Goal: Navigation & Orientation: Find specific page/section

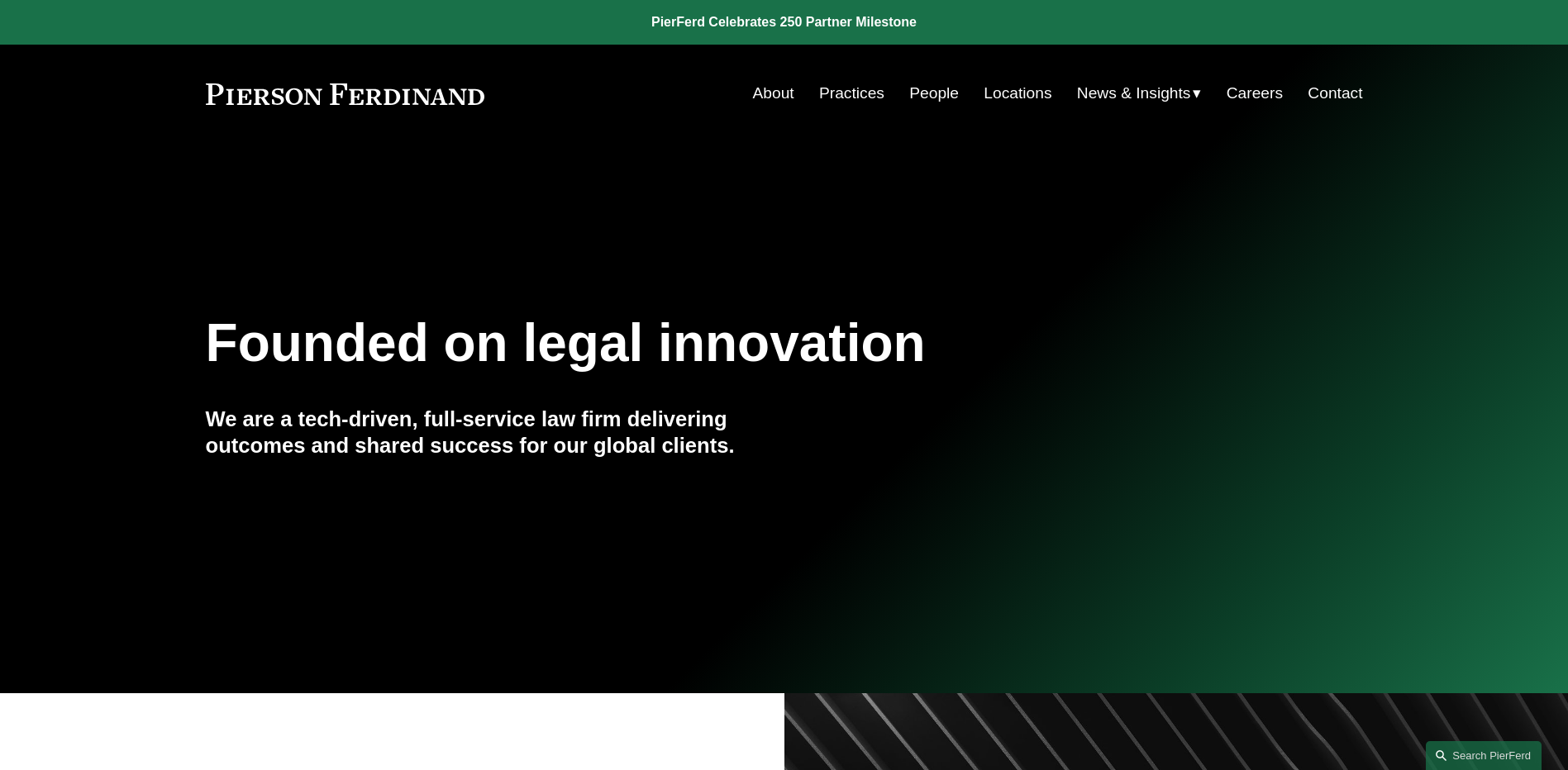
click at [929, 85] on link "People" at bounding box center [934, 93] width 50 height 31
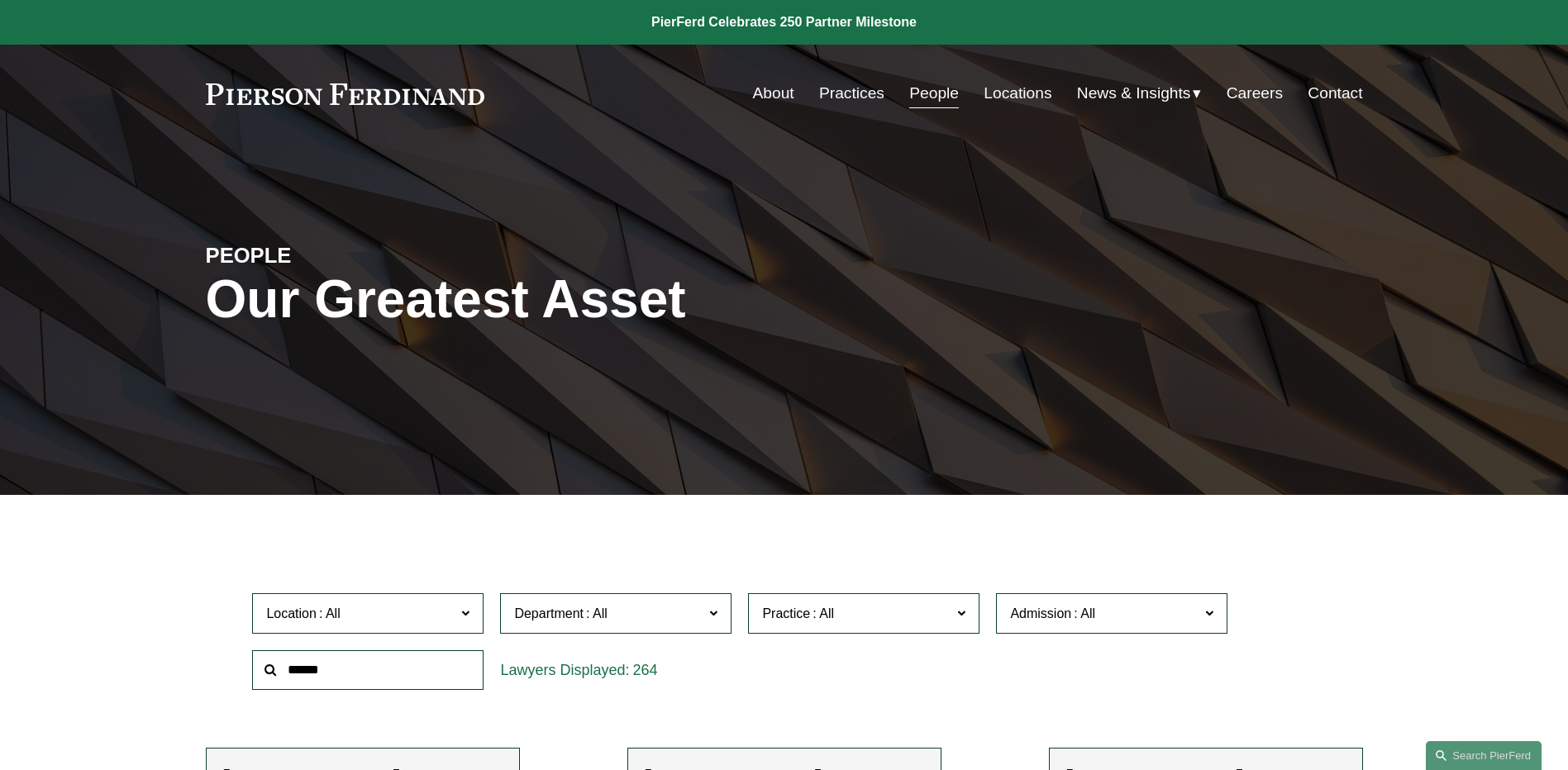
click at [0, 0] on span "News" at bounding box center [0, 0] width 0 height 0
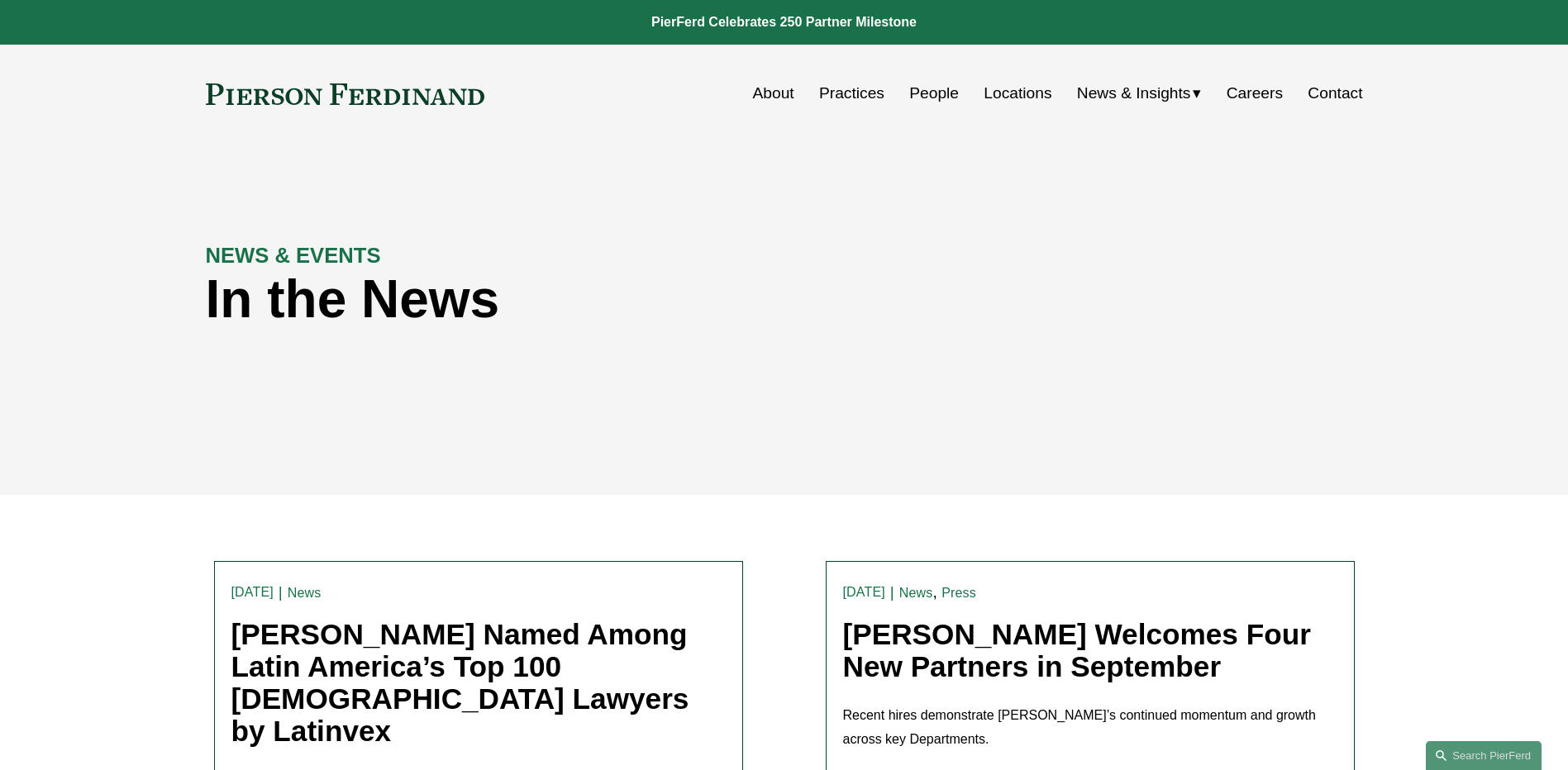
click at [936, 100] on link "People" at bounding box center [934, 93] width 50 height 31
